Goal: Task Accomplishment & Management: Manage account settings

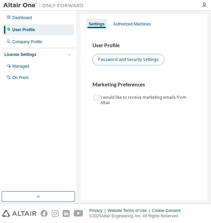
click at [142, 58] on button "Password and Security Settings" at bounding box center [128, 59] width 72 height 11
